Goal: Check status

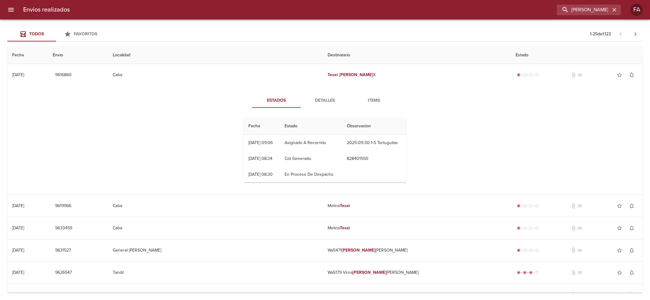
click at [607, 5] on input "[PERSON_NAME] X" at bounding box center [584, 10] width 54 height 11
type input "CZESLI [PERSON_NAME]"
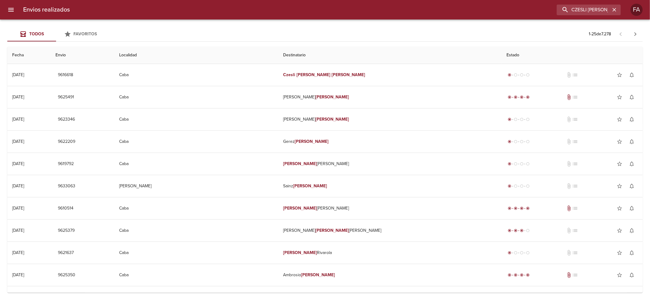
click at [373, 63] on th "Destinatario" at bounding box center [390, 55] width 224 height 17
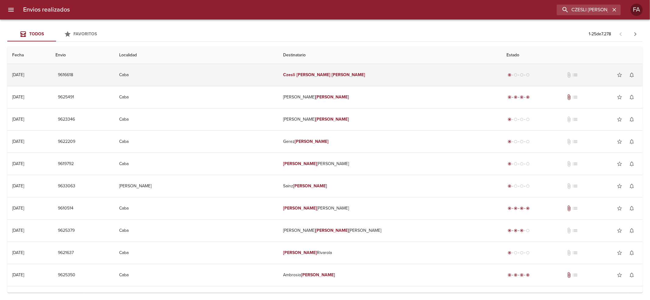
click at [371, 65] on td "Czesli [PERSON_NAME]" at bounding box center [390, 75] width 224 height 22
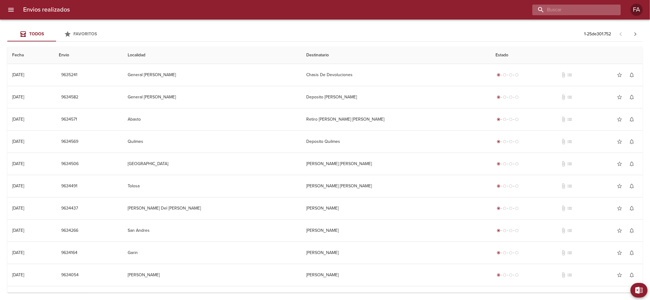
click at [567, 9] on input "buscar" at bounding box center [572, 10] width 78 height 11
paste input "VICTOR NAHUEL PINO ML"
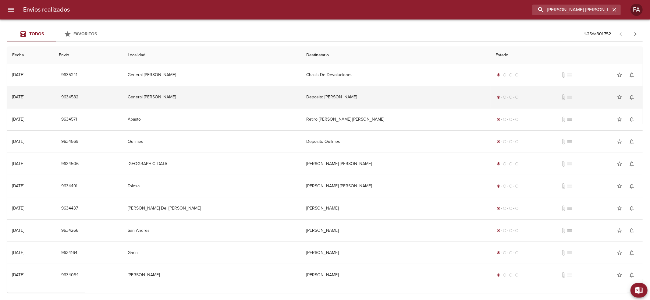
type input "VICTOR NAHUEL PINO ML"
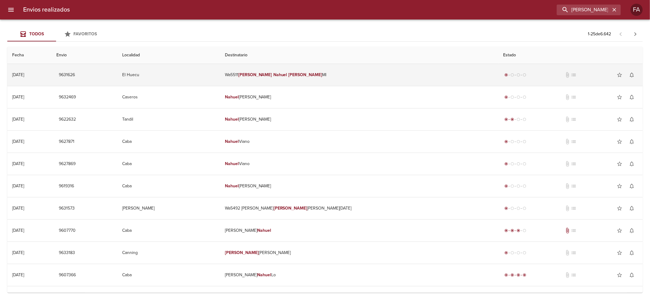
click at [364, 70] on td "Wa5511 Victor Nahuel Pino Ml" at bounding box center [359, 75] width 278 height 22
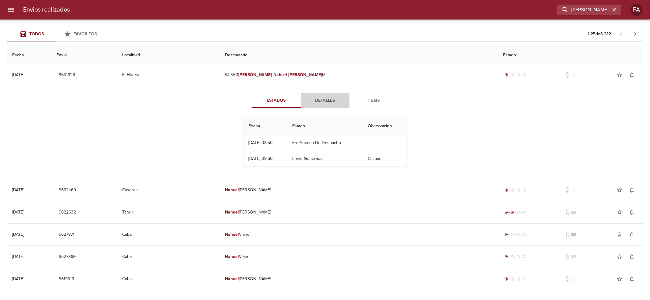
click at [306, 97] on span "Detalles" at bounding box center [325, 101] width 41 height 8
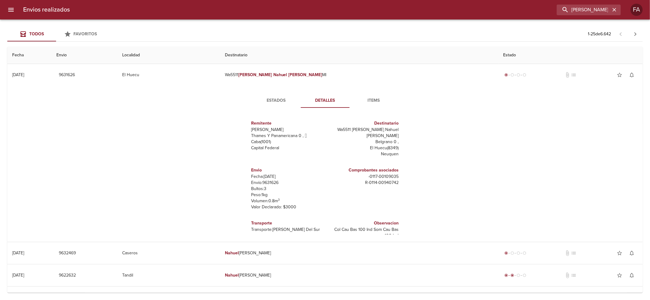
click at [265, 180] on p "Envío: 9631626" at bounding box center [287, 183] width 71 height 6
copy p "9631626"
click at [272, 103] on span "Estados" at bounding box center [276, 101] width 41 height 8
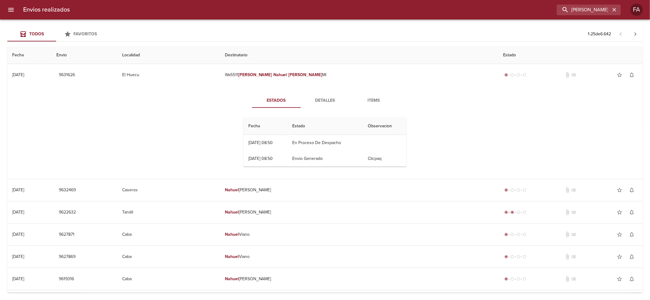
click at [327, 106] on button "Detalles" at bounding box center [325, 100] width 49 height 15
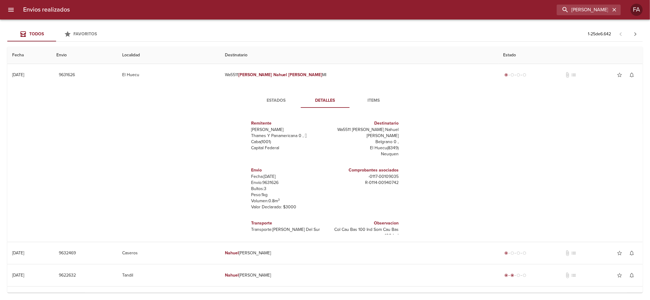
click at [270, 180] on p "Envío: 9631626" at bounding box center [287, 183] width 71 height 6
copy p "9631626"
